Goal: Information Seeking & Learning: Compare options

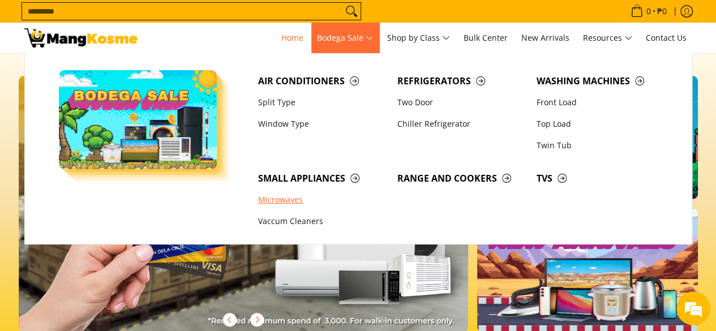
scroll to position [57, 0]
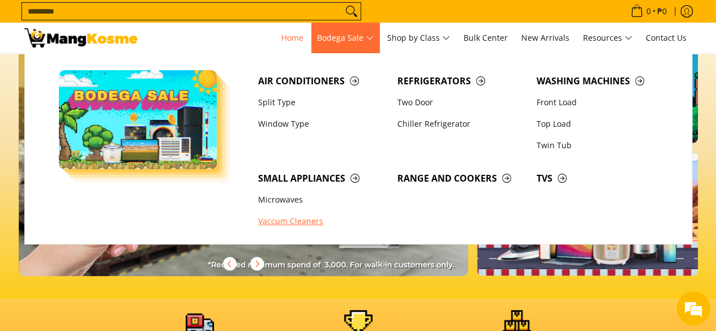
click at [313, 217] on link "Vaccum Cleaners" at bounding box center [321, 221] width 139 height 21
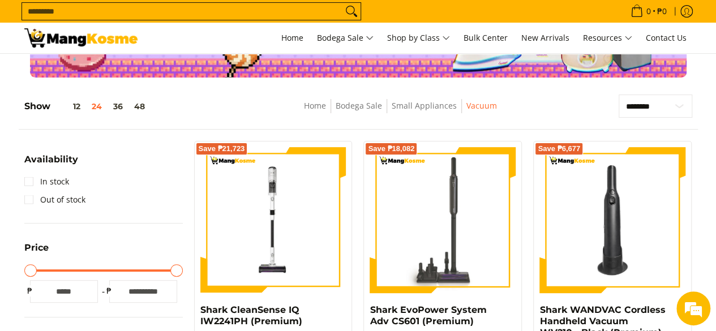
scroll to position [57, 0]
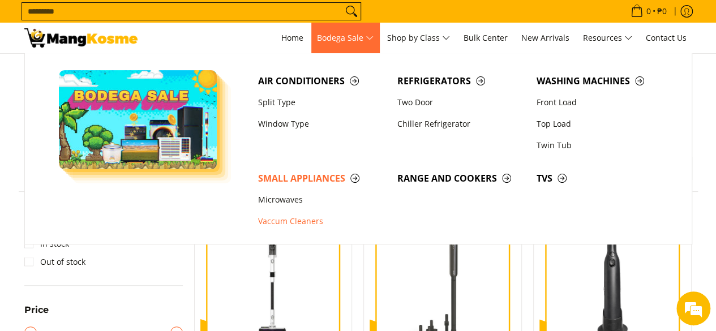
click at [357, 41] on span "Bodega Sale" at bounding box center [345, 38] width 57 height 14
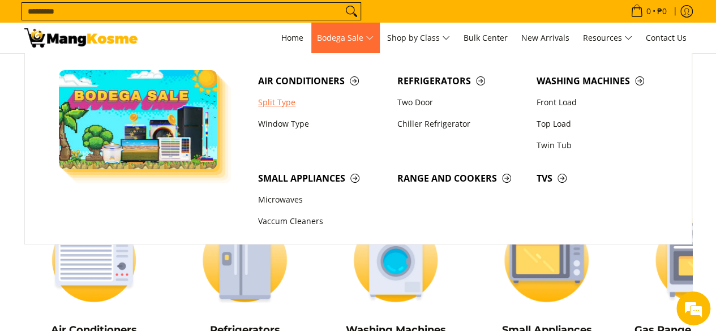
click at [298, 106] on link "Split Type" at bounding box center [321, 102] width 139 height 21
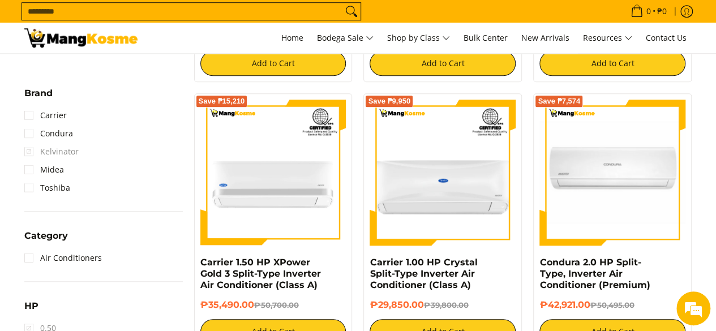
scroll to position [453, 0]
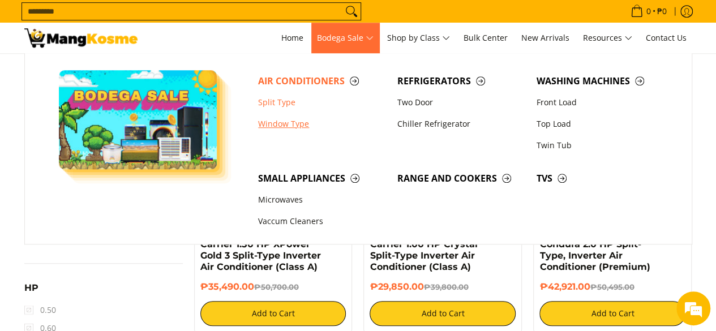
click at [291, 128] on link "Window Type" at bounding box center [321, 123] width 139 height 21
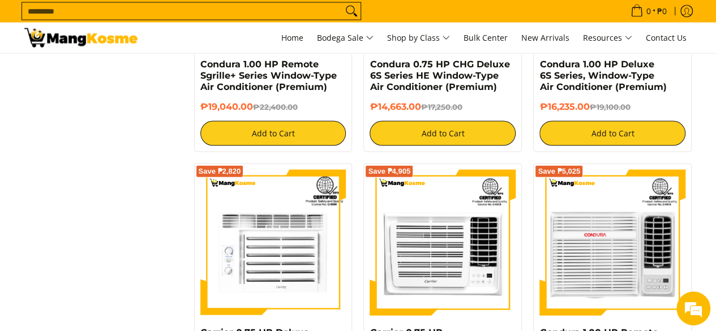
scroll to position [1131, 0]
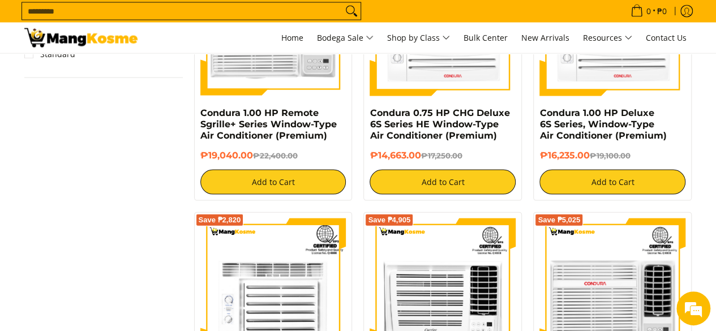
click at [355, 202] on div "Save ₱5,405 Kelvinator 0.75 HP Deluxe Eco, Window-Type Air Conditioner (Class A…" at bounding box center [442, 255] width 509 height 2255
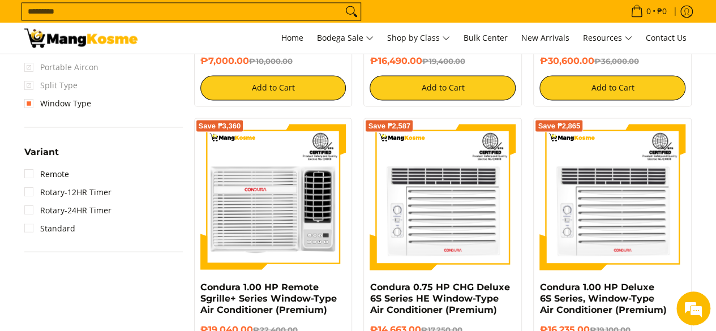
scroll to position [905, 0]
